Goal: Check status: Check status

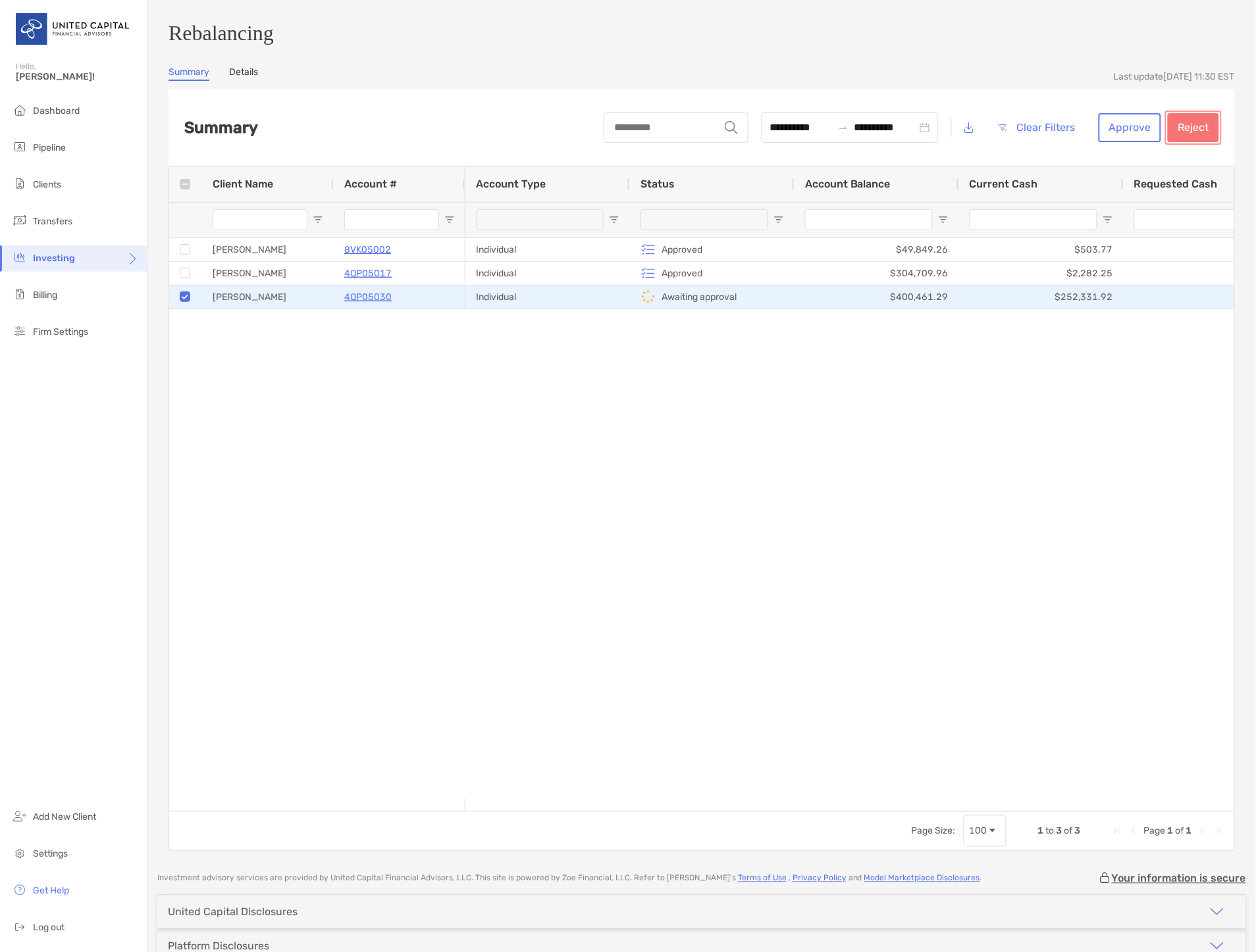
click at [1188, 134] on button "Reject" at bounding box center [1194, 128] width 52 height 29
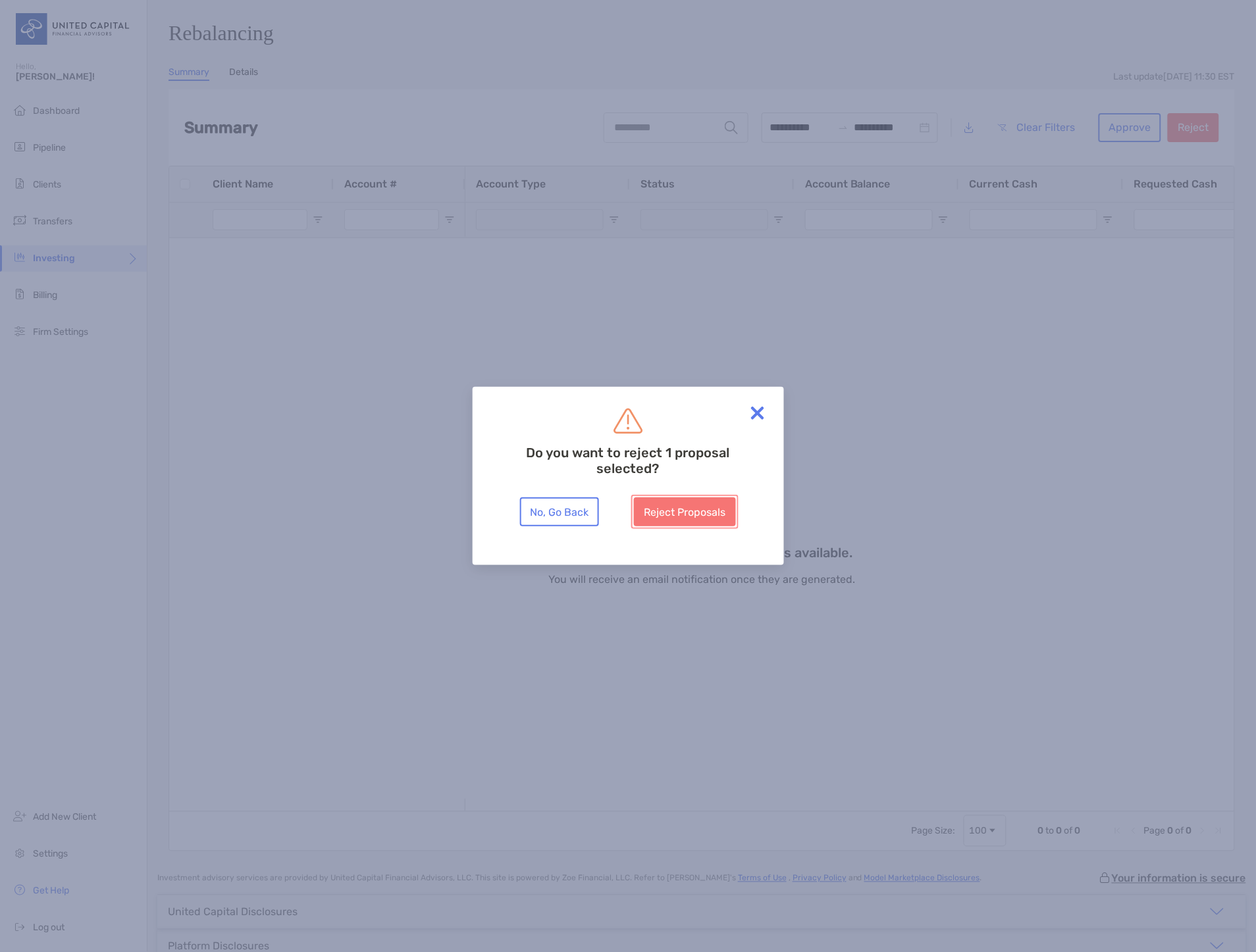
click at [702, 507] on button "Reject Proposals" at bounding box center [685, 511] width 102 height 29
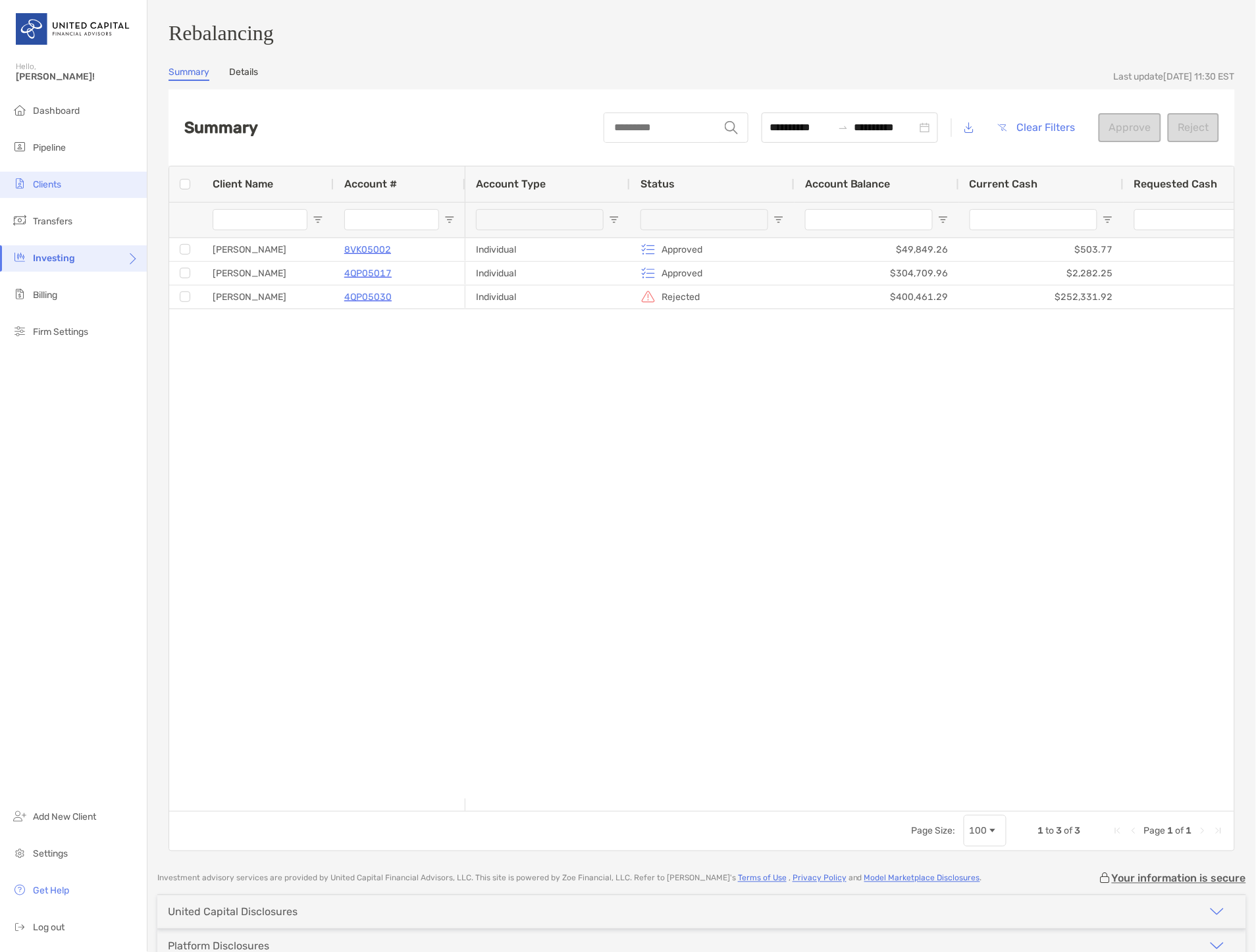
click at [62, 193] on li "Clients" at bounding box center [73, 185] width 147 height 27
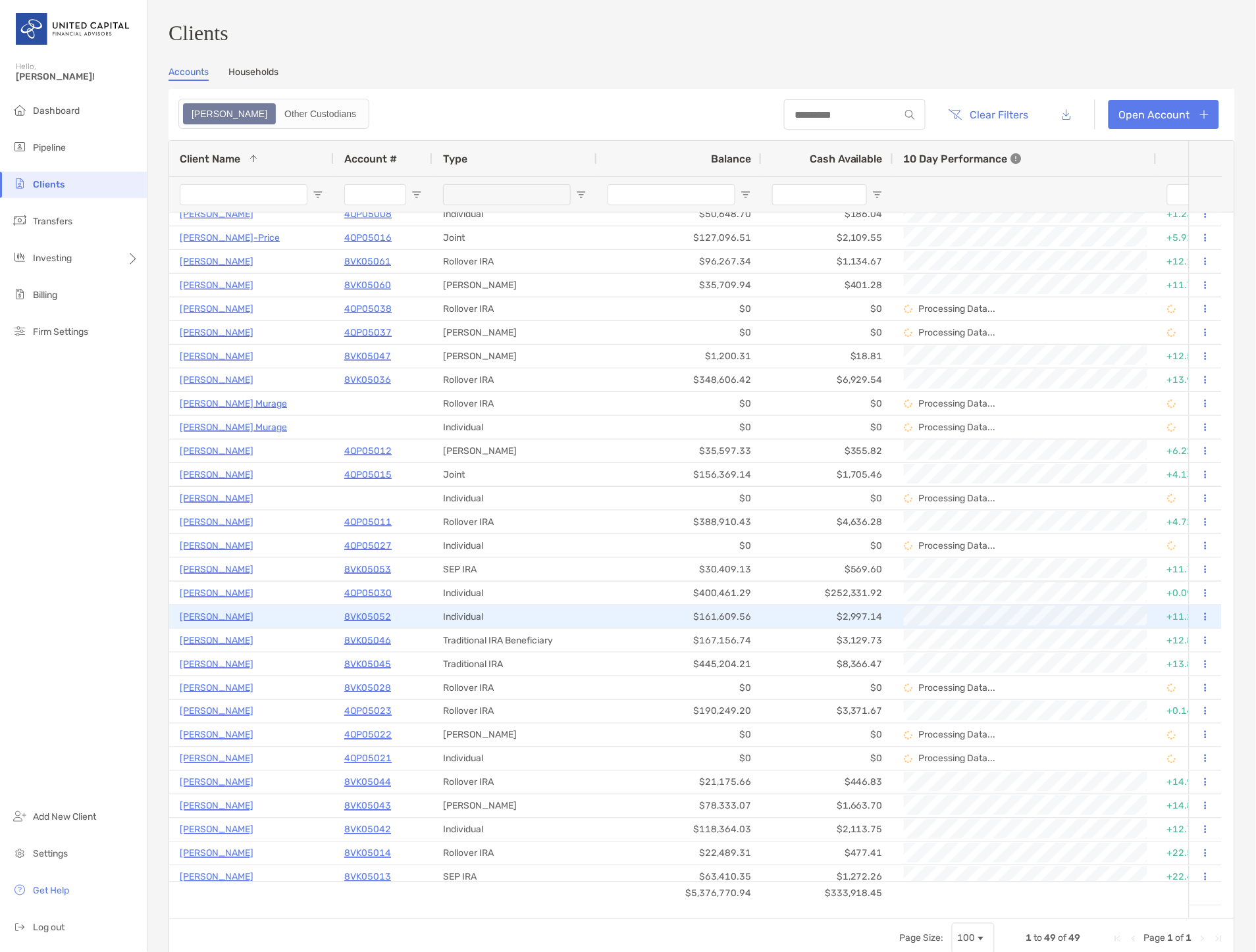
click at [360, 622] on p "8VK05052" at bounding box center [367, 617] width 47 height 16
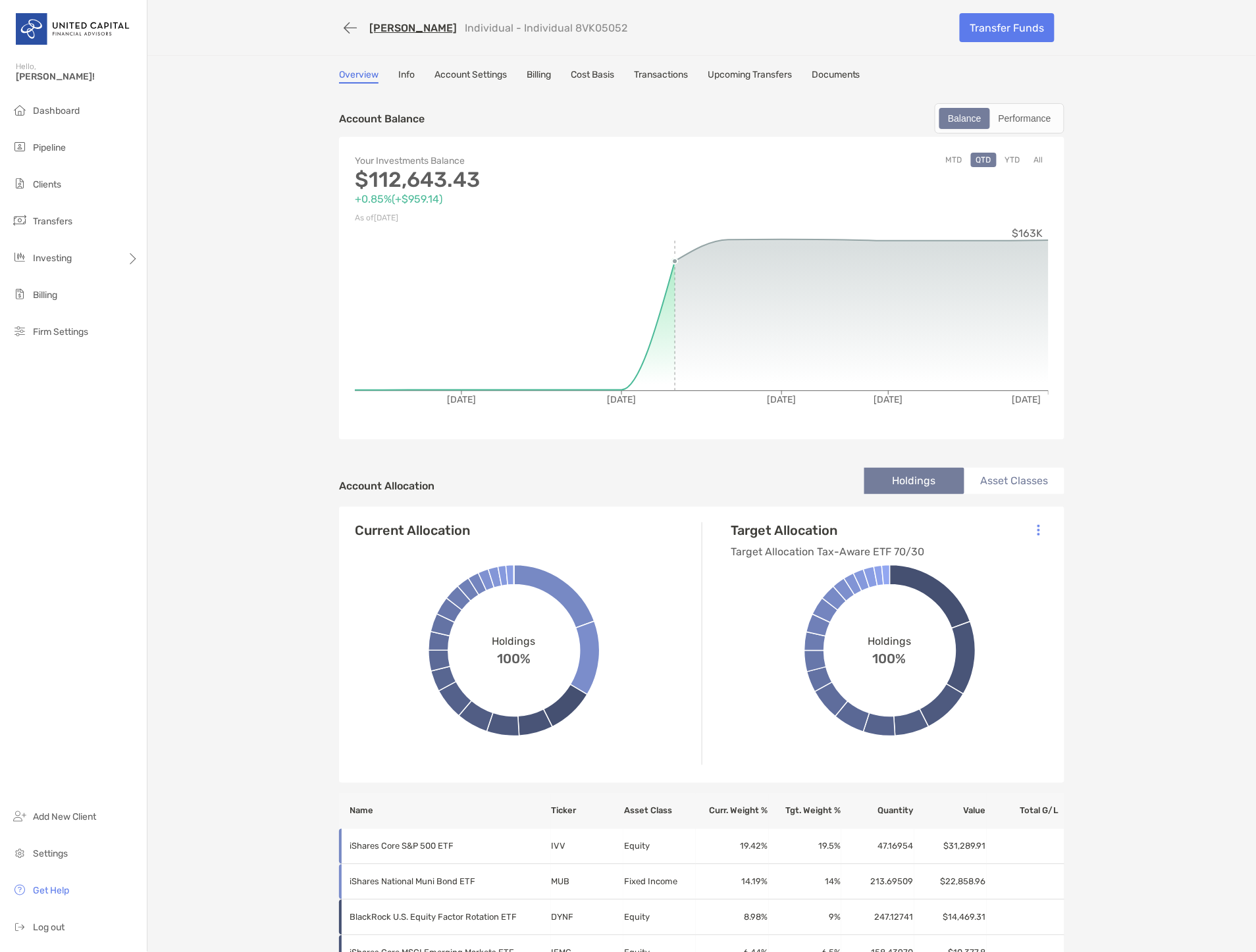
click at [659, 70] on link "Transactions" at bounding box center [661, 76] width 54 height 14
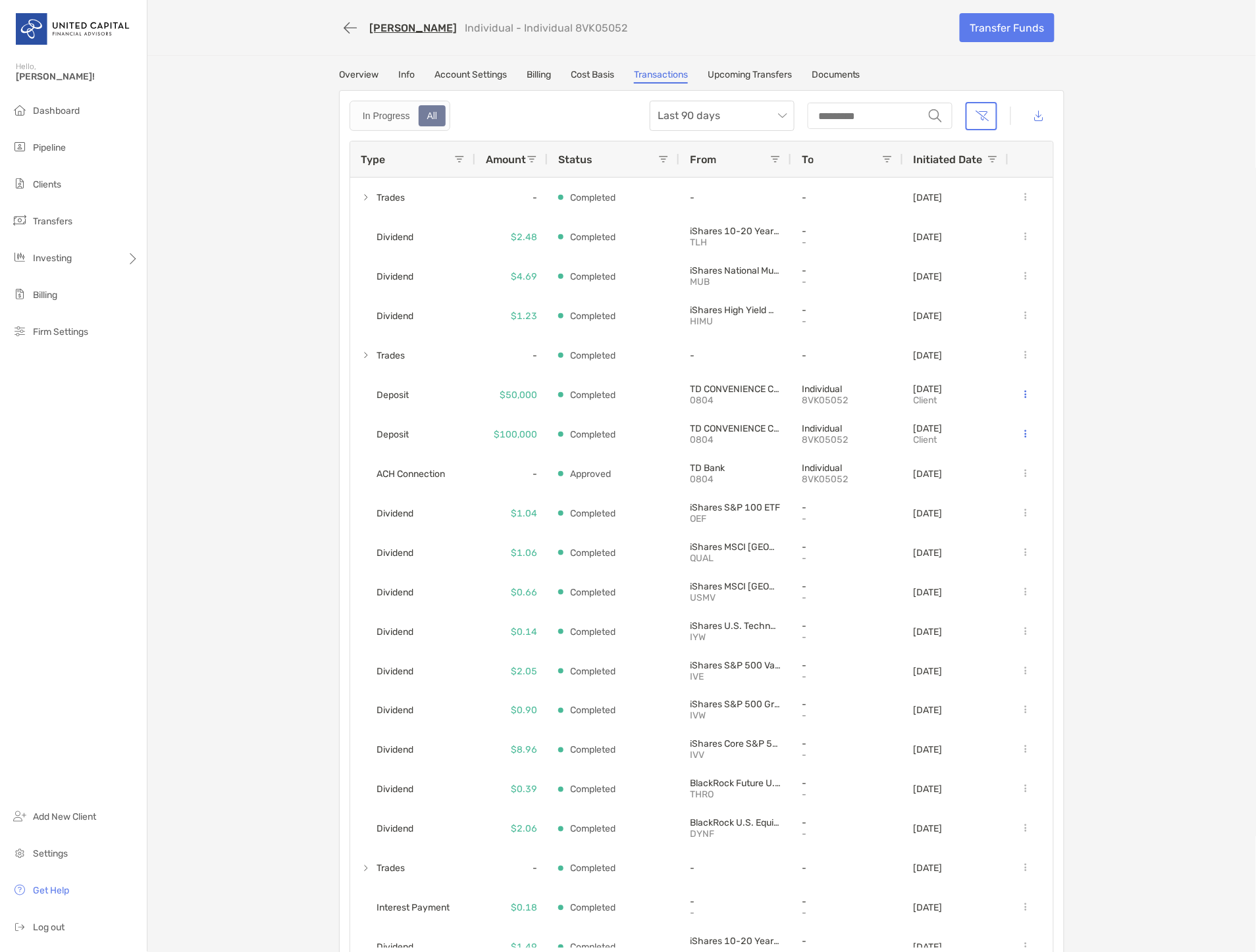
click at [757, 73] on link "Upcoming Transfers" at bounding box center [749, 76] width 85 height 14
